Goal: Check status: Check status

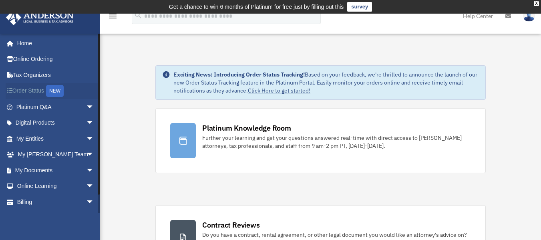
click at [27, 85] on link "Order Status NEW" at bounding box center [56, 91] width 101 height 16
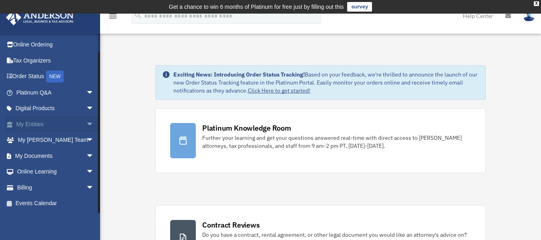
click at [18, 125] on link "My Entities arrow_drop_down" at bounding box center [56, 124] width 101 height 16
click at [86, 124] on span "arrow_drop_down" at bounding box center [94, 124] width 16 height 16
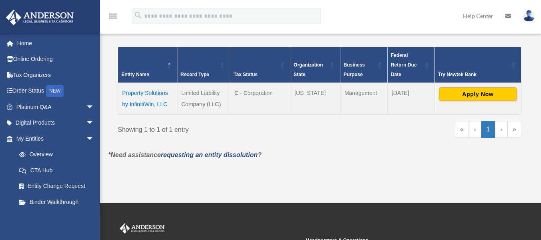
scroll to position [165, 0]
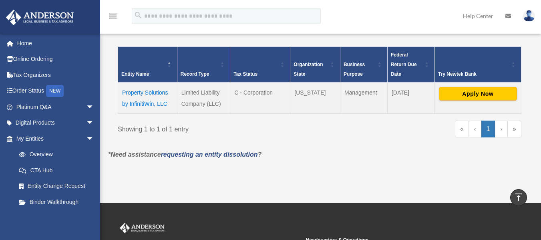
click at [145, 105] on td "Property Solutions by InfinitiWin, LLC" at bounding box center [147, 98] width 59 height 31
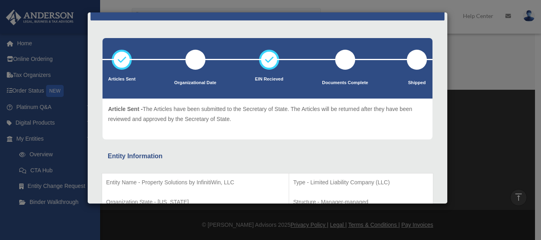
scroll to position [0, 0]
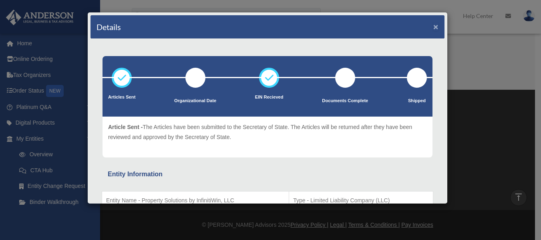
click at [433, 29] on button "×" at bounding box center [435, 26] width 5 height 8
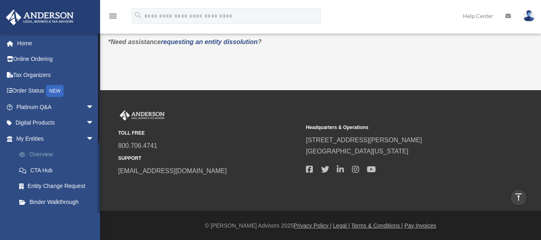
click at [39, 151] on link "Overview" at bounding box center [58, 155] width 95 height 16
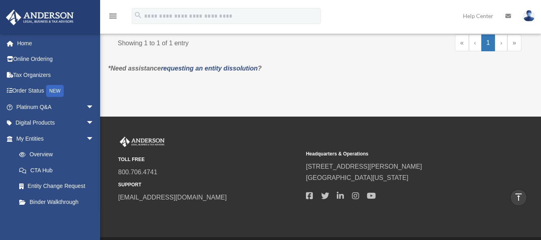
scroll to position [252, 0]
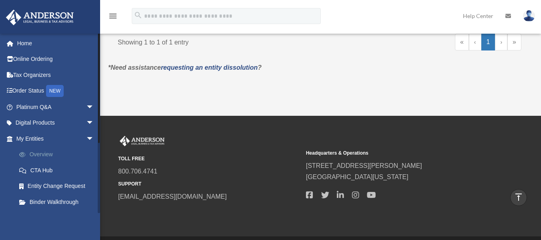
click at [38, 152] on link "Overview" at bounding box center [58, 155] width 95 height 16
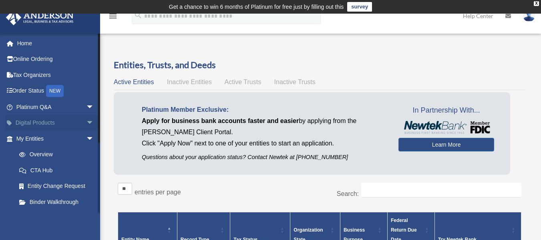
click at [86, 118] on span "arrow_drop_down" at bounding box center [94, 123] width 16 height 16
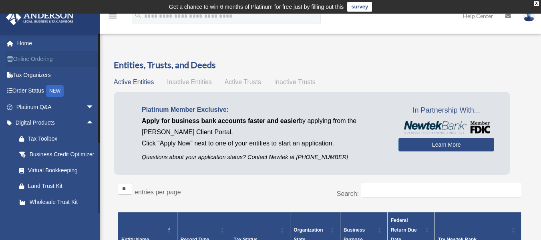
click at [44, 61] on link "Online Ordering" at bounding box center [56, 59] width 101 height 16
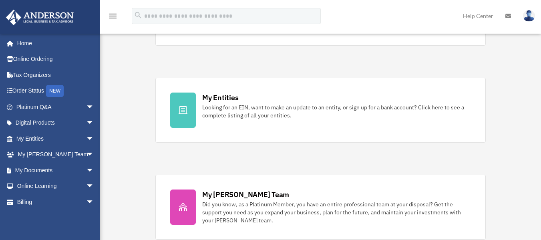
scroll to position [225, 0]
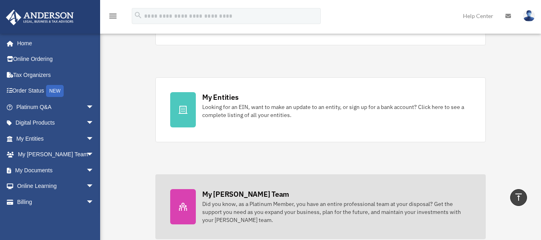
click at [219, 215] on div "Did you know, as a Platinum Member, you have an entire professional team at you…" at bounding box center [336, 212] width 269 height 24
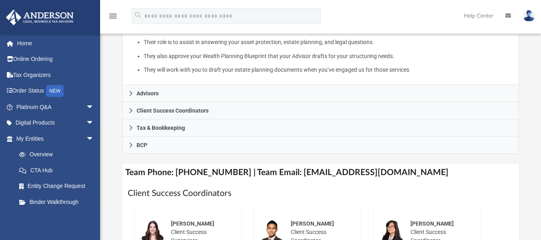
scroll to position [219, 0]
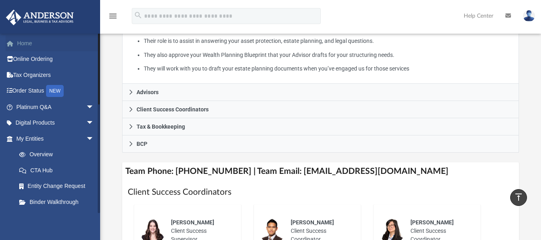
click at [38, 44] on link "Home" at bounding box center [56, 43] width 101 height 16
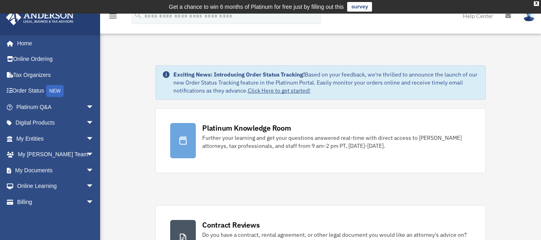
drag, startPoint x: 269, startPoint y: 91, endPoint x: 261, endPoint y: 88, distance: 8.3
click at [261, 88] on link "Click Here to get started!" at bounding box center [279, 90] width 62 height 7
